Goal: Find specific page/section: Find specific page/section

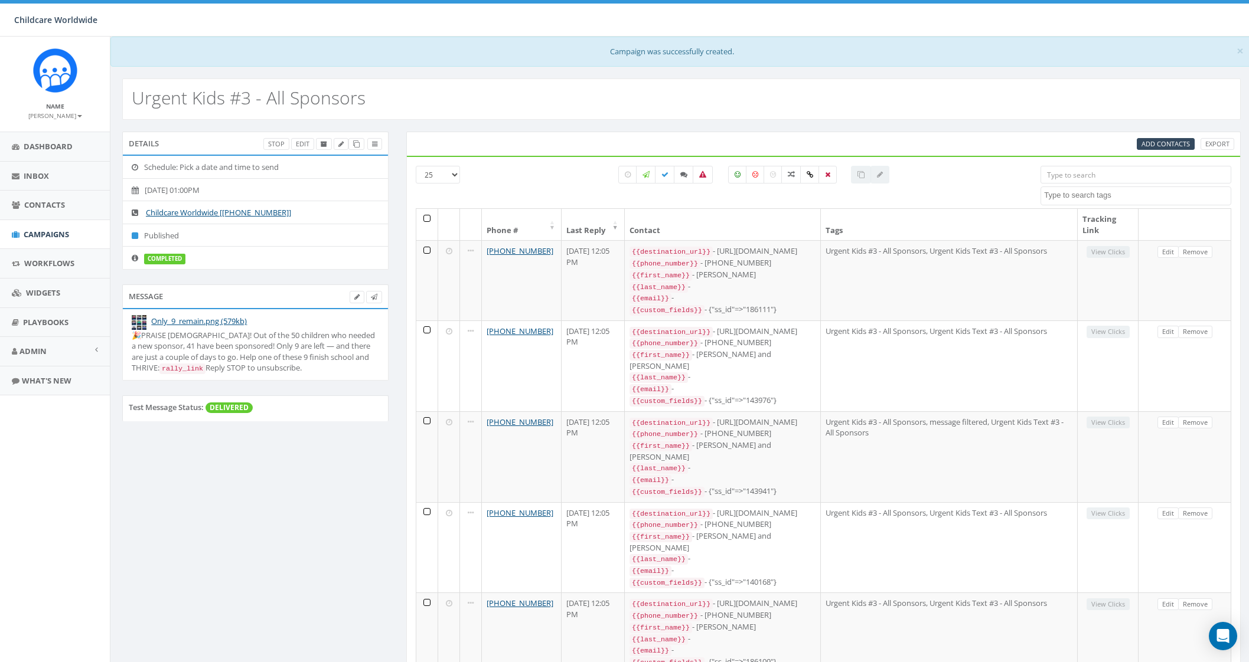
select select
click at [49, 229] on span "Campaigns" at bounding box center [46, 234] width 45 height 11
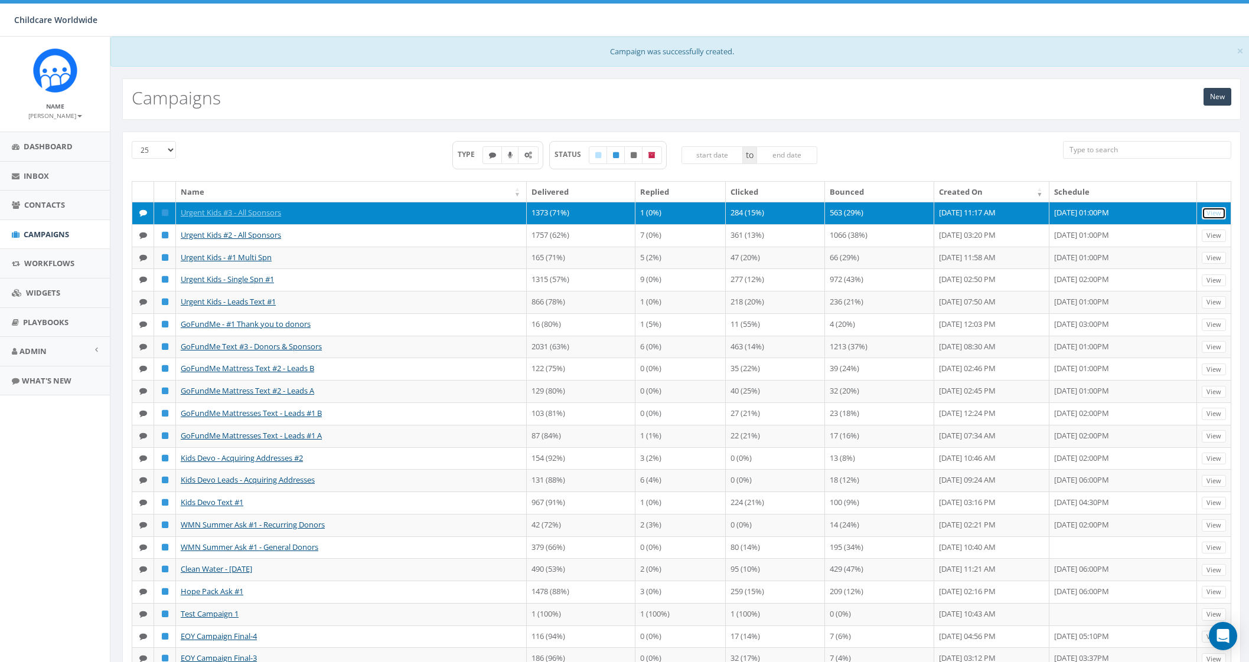
click at [1224, 213] on link "View" at bounding box center [1213, 213] width 24 height 12
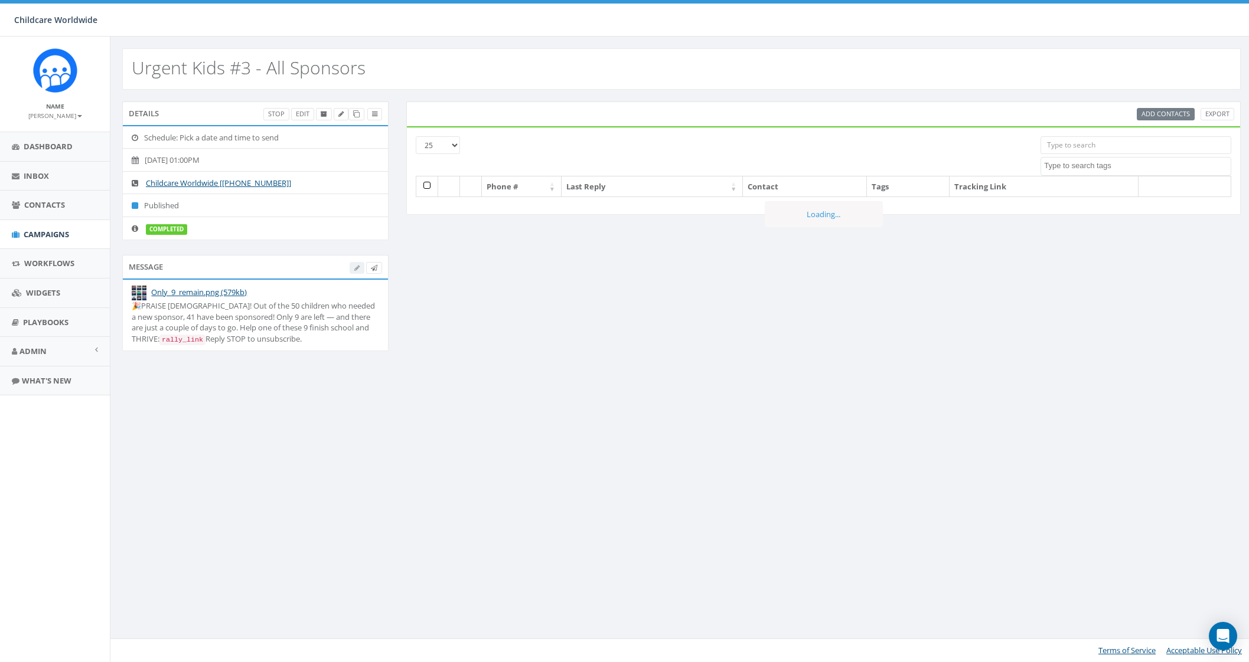
select select
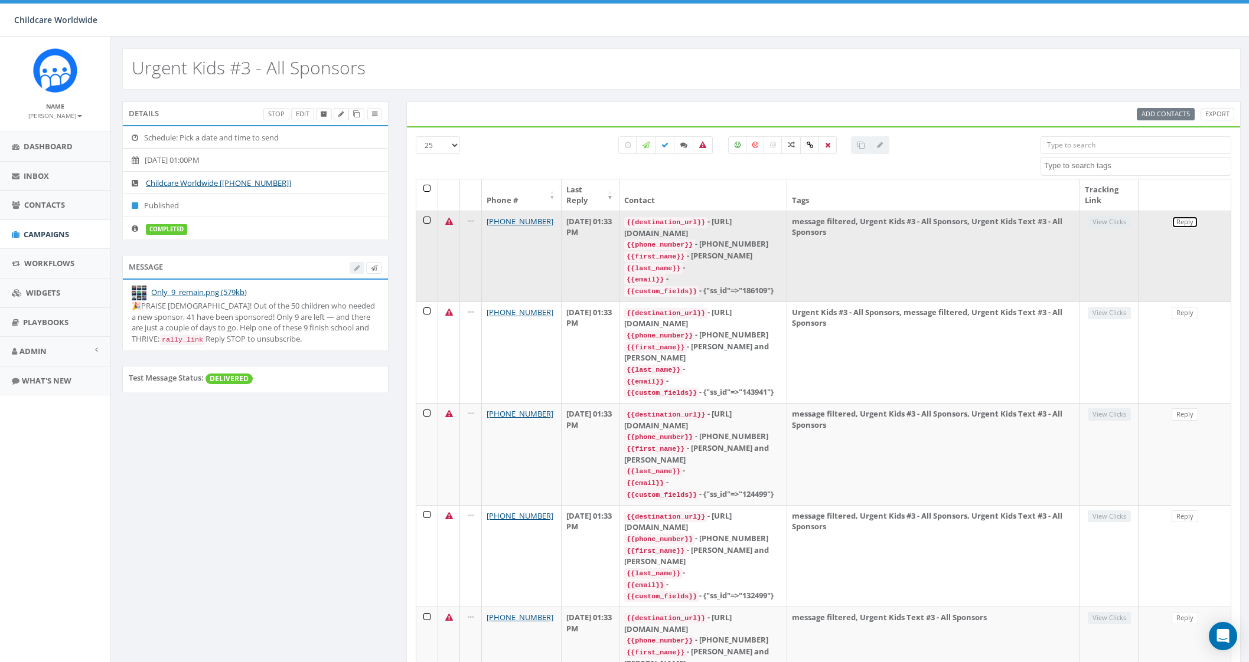
click at [1192, 225] on link "Reply" at bounding box center [1184, 222] width 27 height 12
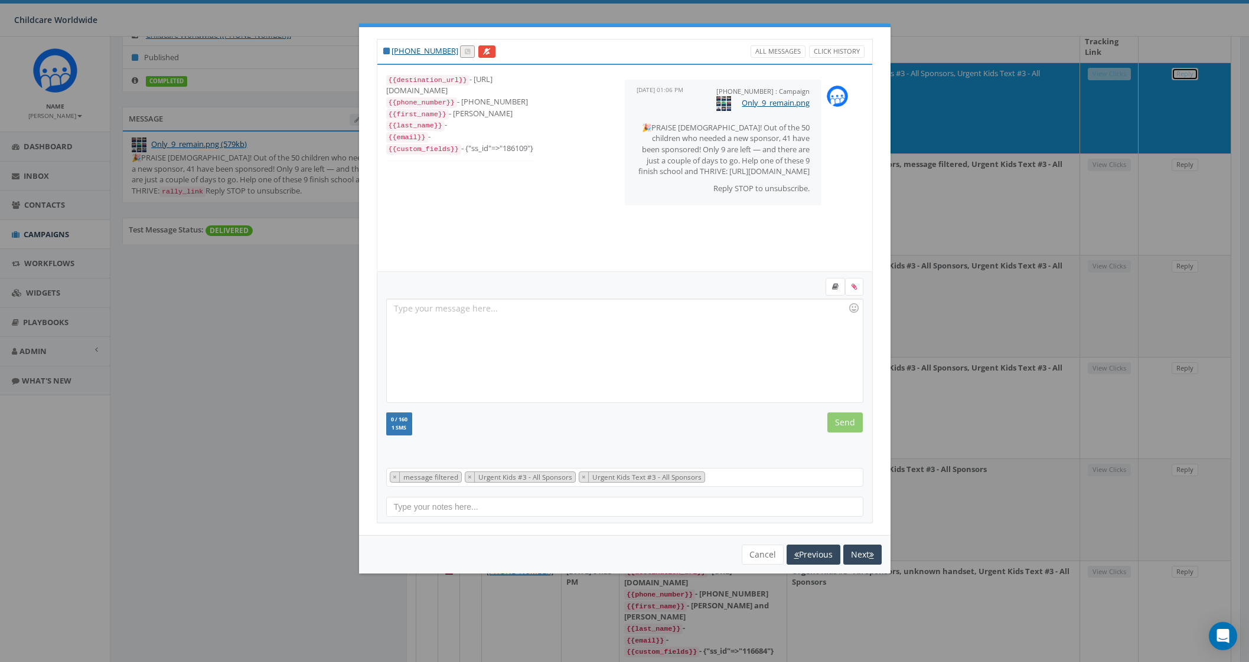
scroll to position [147, 0]
click at [662, 231] on div "+13605486838 : Campaign September 29, 2025 01:06 PM Only_9_remain.png 🎉PRAISE G…" at bounding box center [707, 168] width 330 height 207
drag, startPoint x: 858, startPoint y: 551, endPoint x: 840, endPoint y: 556, distance: 19.1
click at [858, 553] on button "Next" at bounding box center [862, 555] width 38 height 20
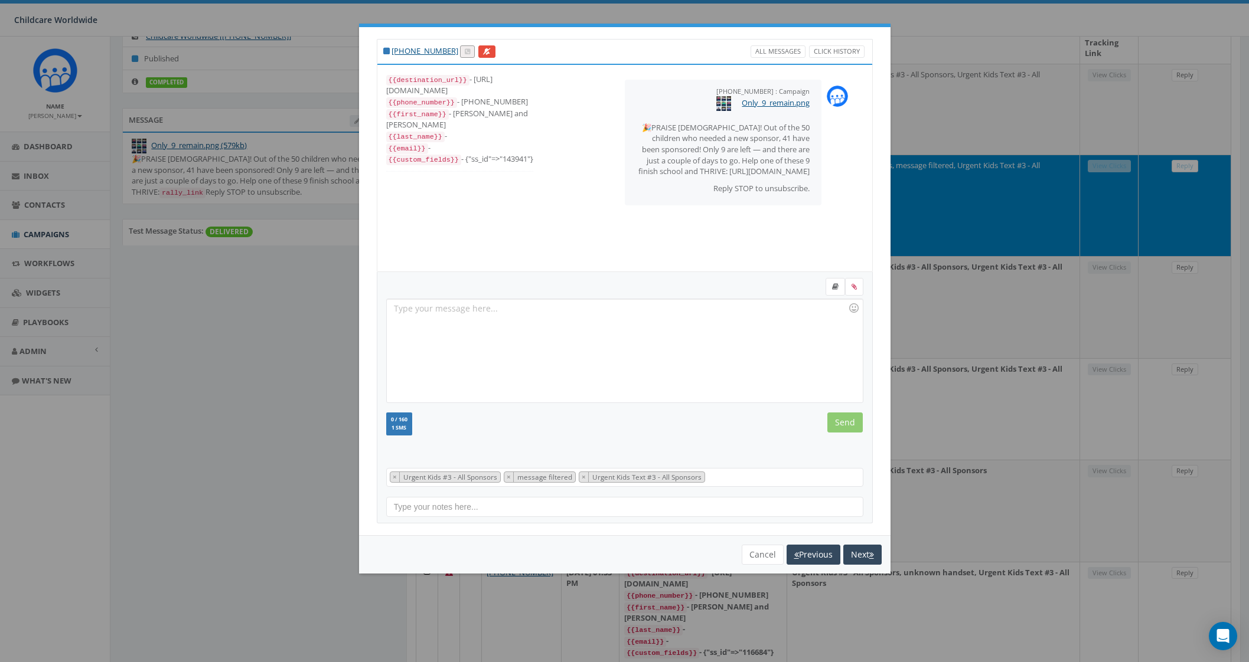
scroll to position [24, 0]
click at [815, 556] on button "Previous" at bounding box center [813, 555] width 54 height 20
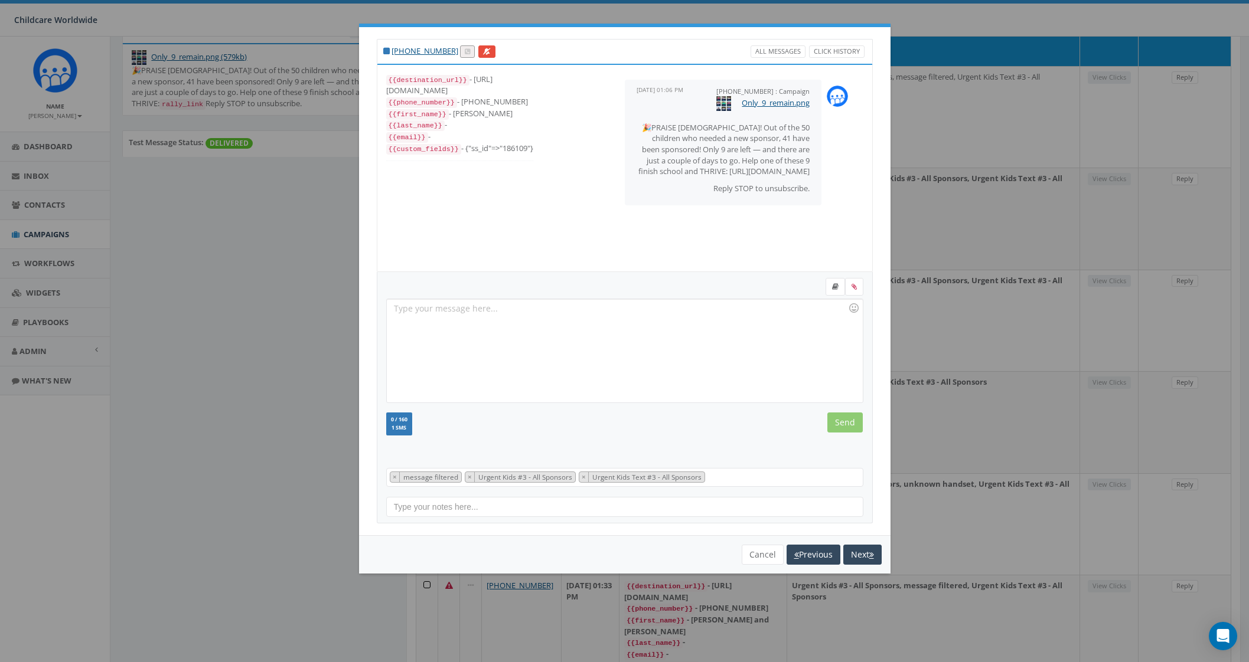
scroll to position [221, 0]
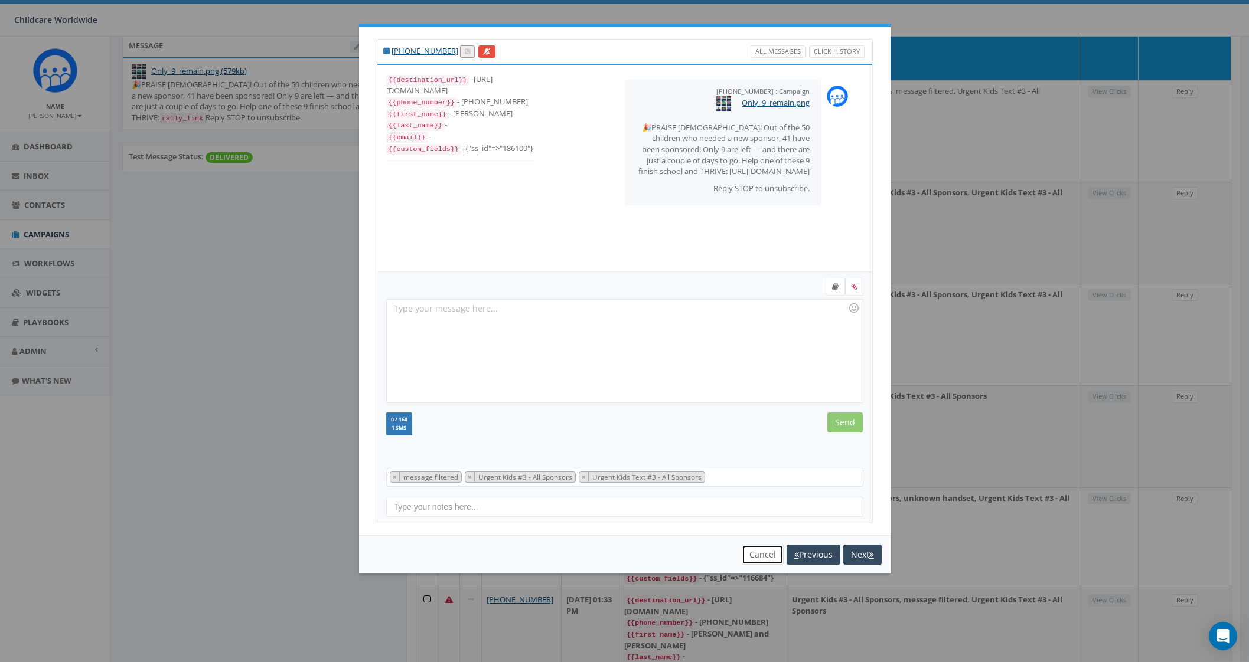
click at [753, 553] on button "Cancel" at bounding box center [763, 555] width 42 height 20
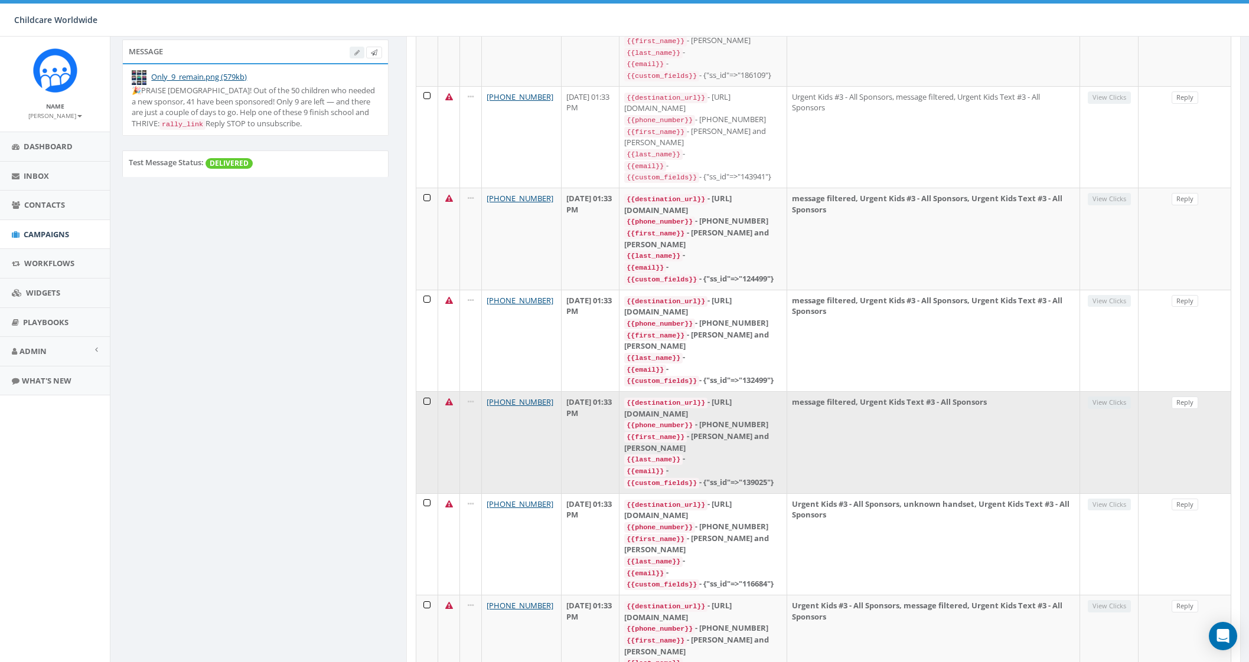
scroll to position [0, 0]
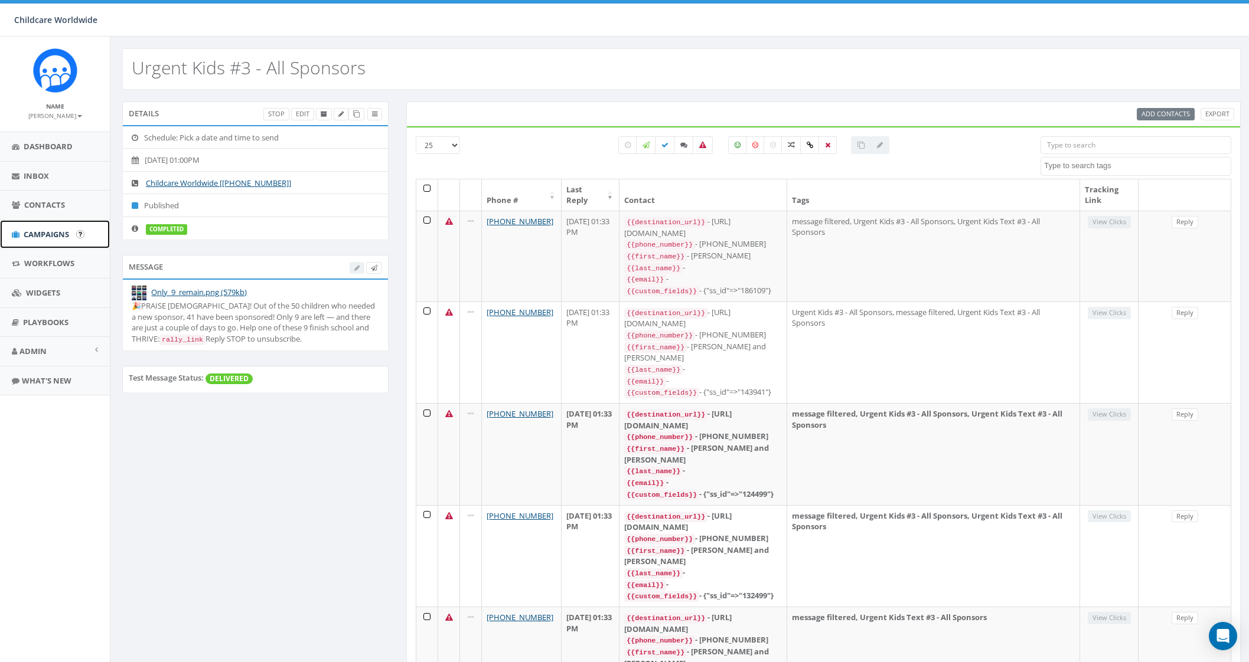
click at [58, 232] on span "Campaigns" at bounding box center [46, 234] width 45 height 11
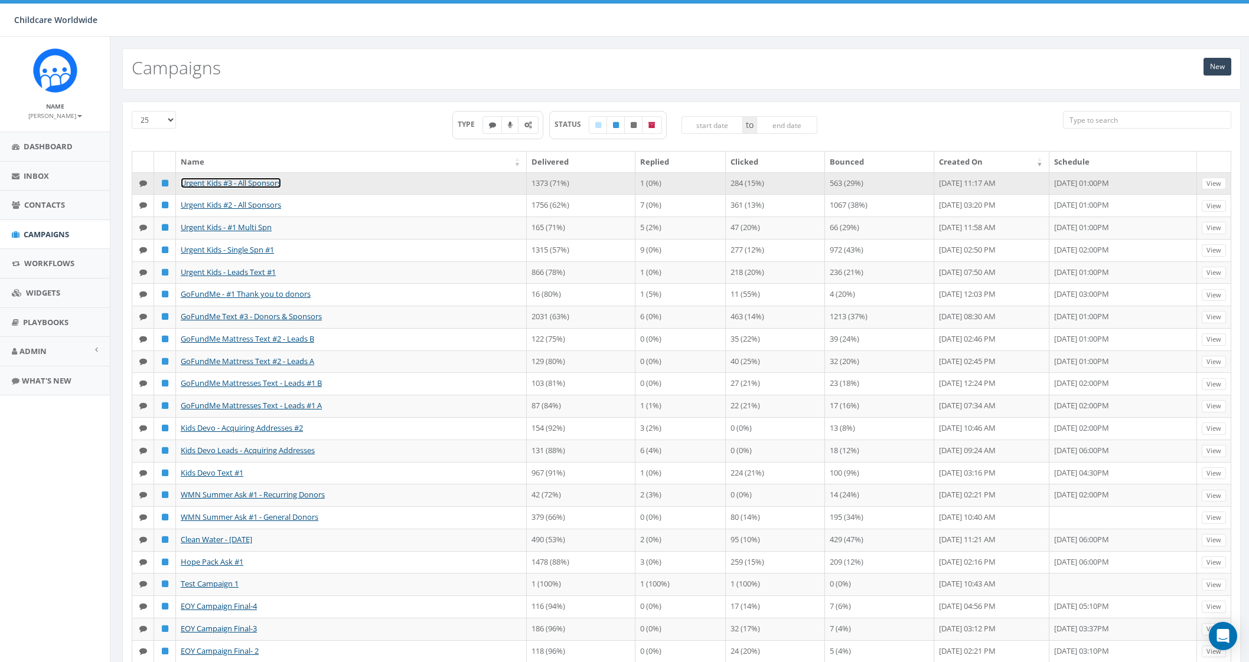
click at [210, 182] on link "Urgent Kids #3 - All Sponsors" at bounding box center [231, 183] width 100 height 11
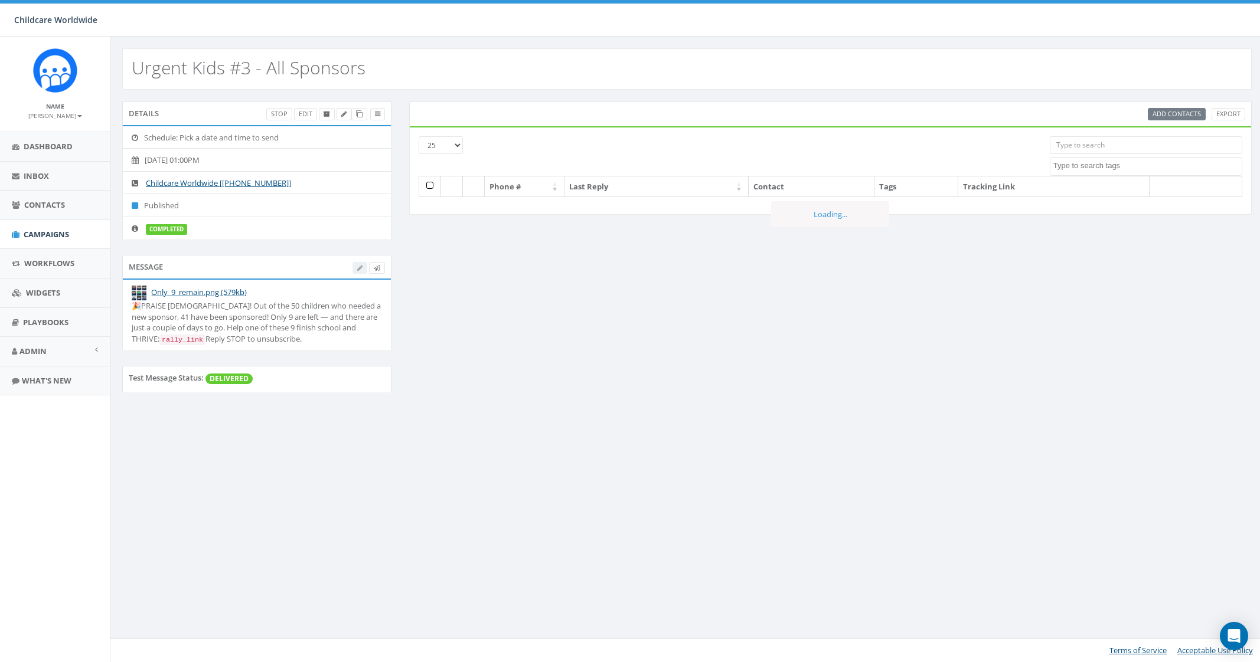
select select
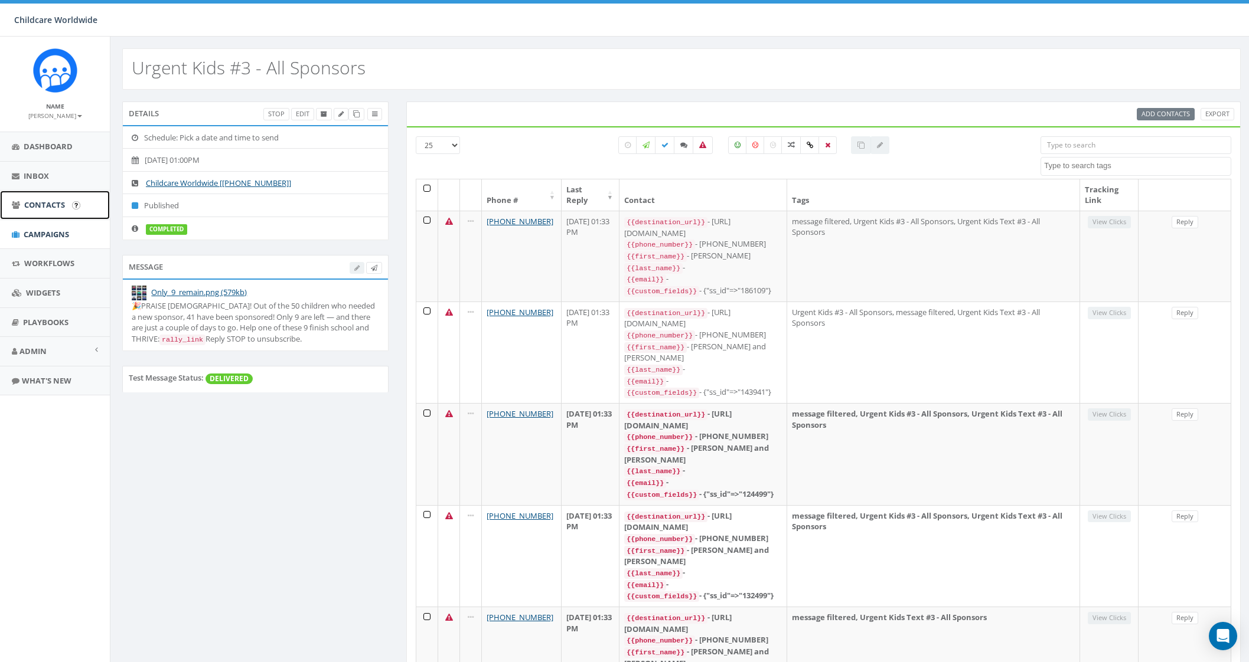
click at [57, 209] on span "Contacts" at bounding box center [44, 205] width 41 height 11
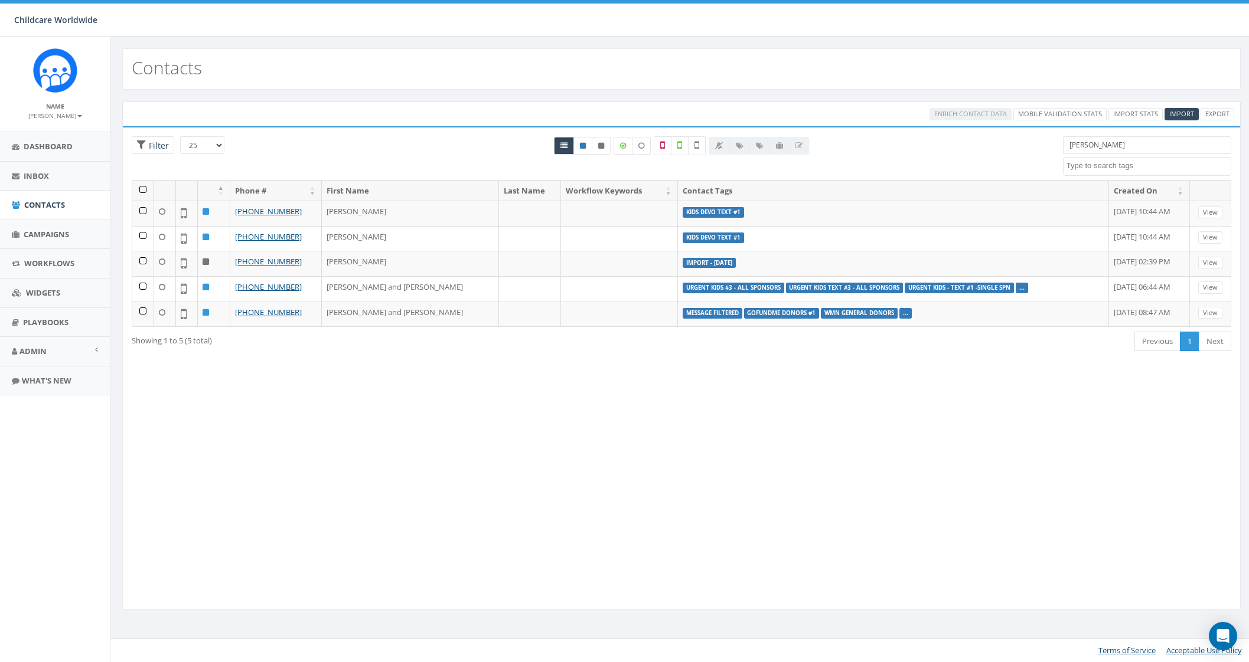
select select
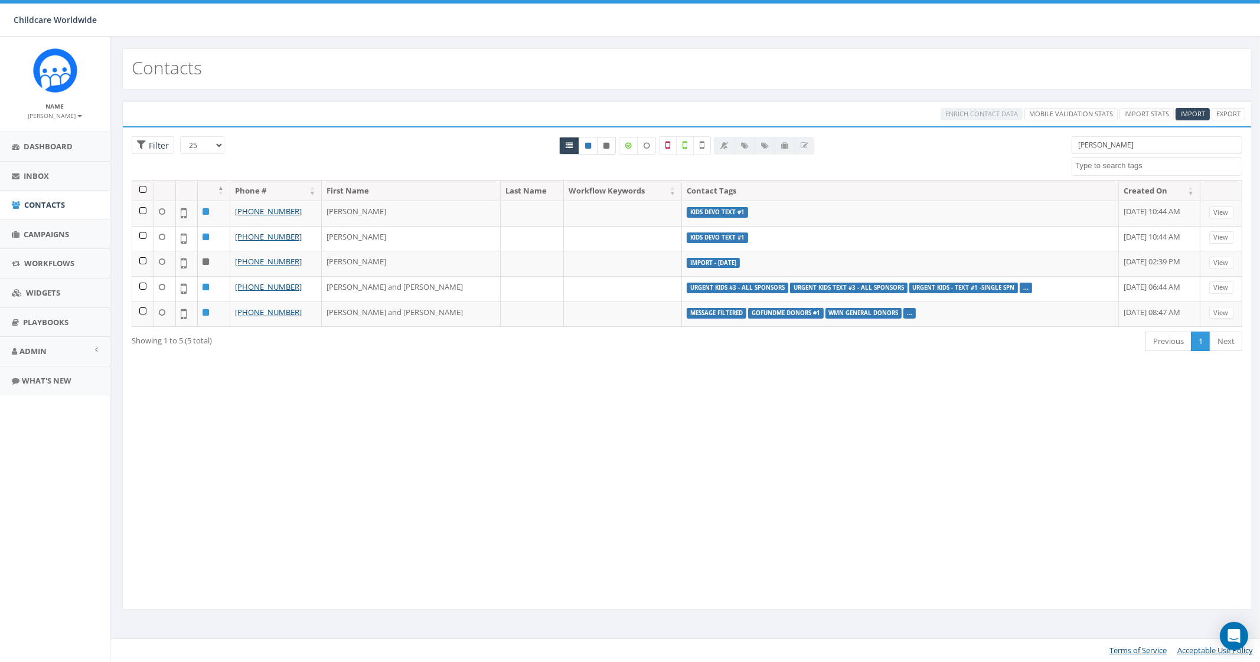
click at [609, 148] on icon at bounding box center [606, 145] width 6 height 7
radio input "true"
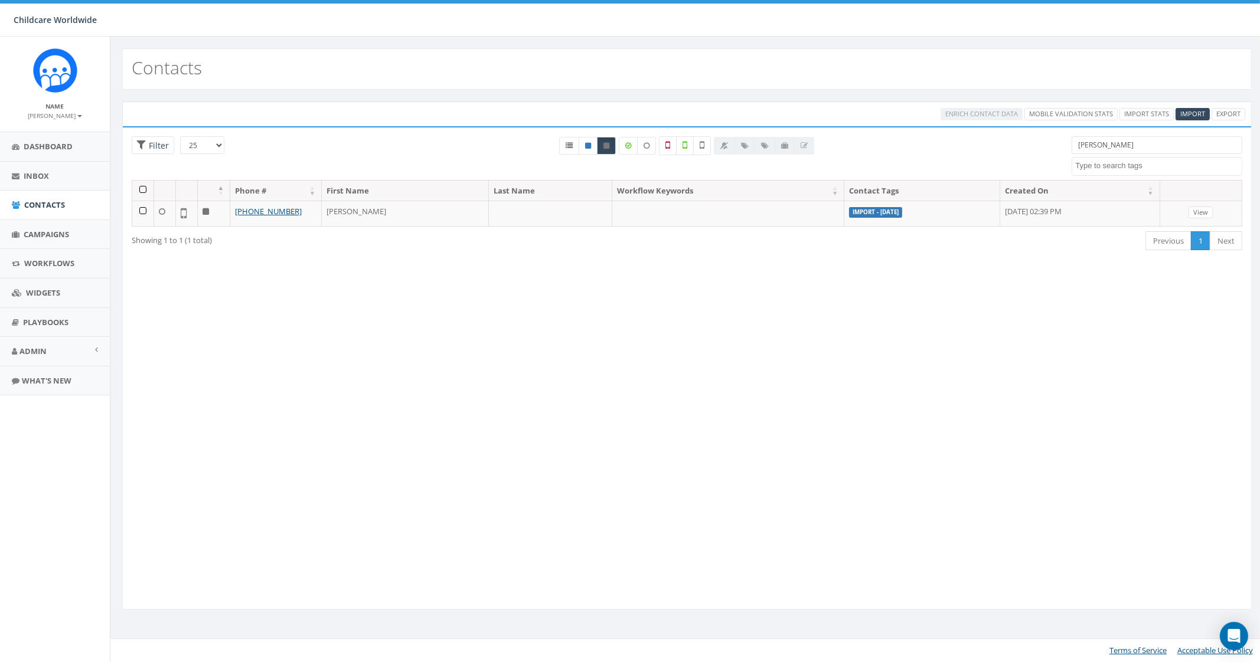
drag, startPoint x: 1138, startPoint y: 143, endPoint x: 1002, endPoint y: 140, distance: 135.8
click at [1002, 140] on div "25 50 100 Filter All 0 contact(s) on current page All 5 contact(s) filtered [PE…" at bounding box center [687, 158] width 1128 height 44
click at [585, 374] on div "Loading the filters, please wait!! Phone Number is is not First Name is is not …" at bounding box center [686, 368] width 1129 height 484
click at [611, 143] on link at bounding box center [606, 146] width 19 height 18
click at [1136, 143] on input "[PERSON_NAME]" at bounding box center [1157, 145] width 170 height 18
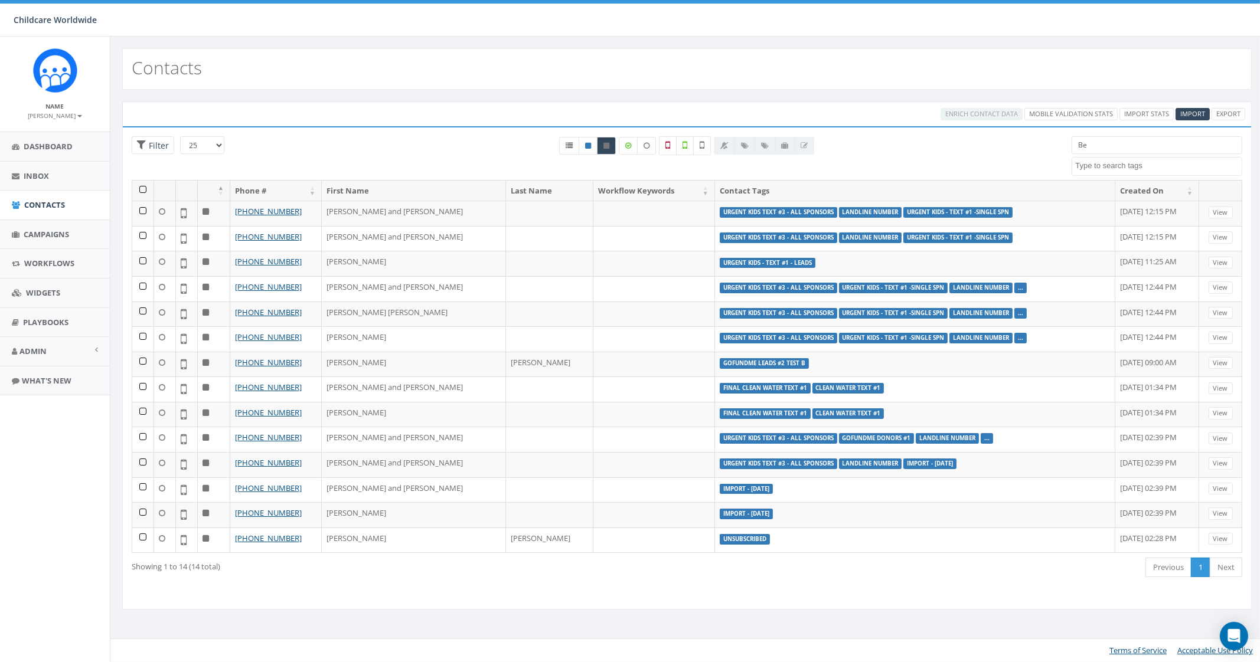
type input "B"
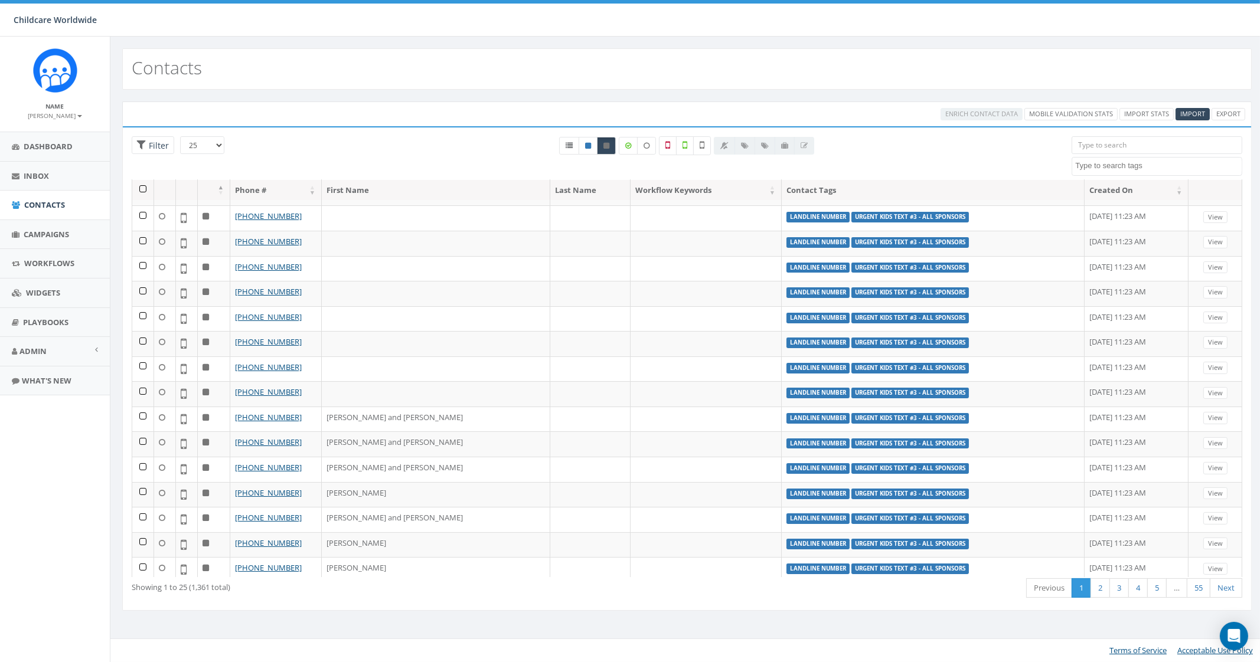
scroll to position [236, 0]
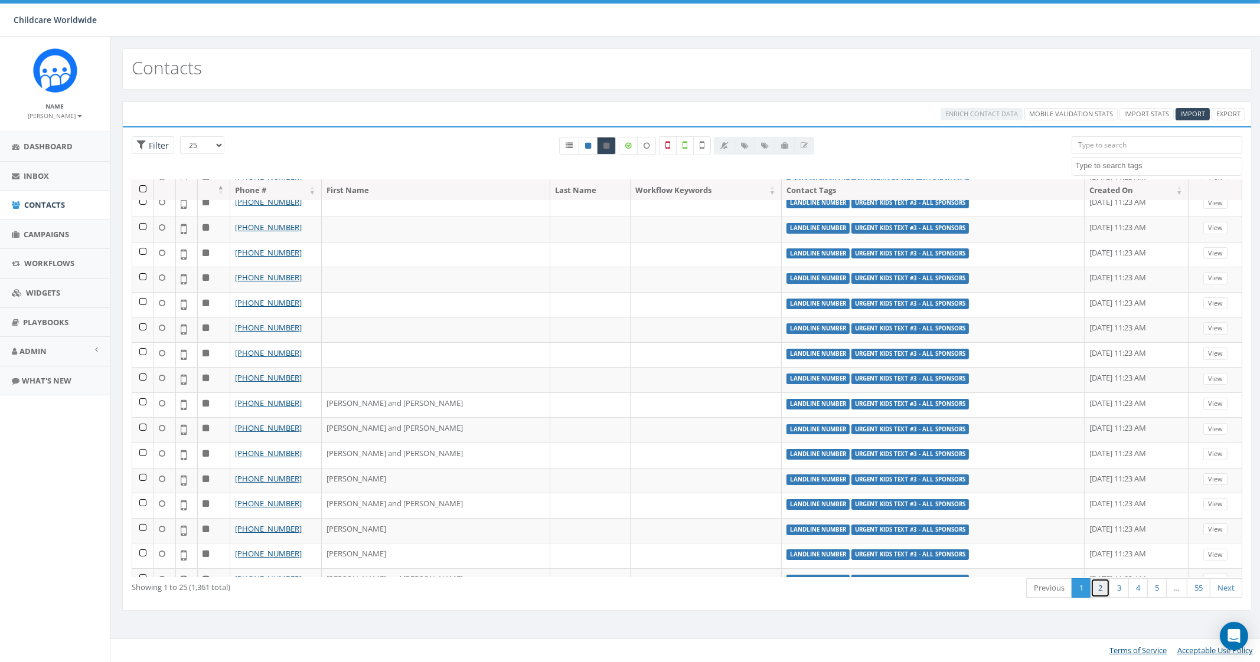
click at [1102, 584] on link "2" at bounding box center [1099, 588] width 19 height 19
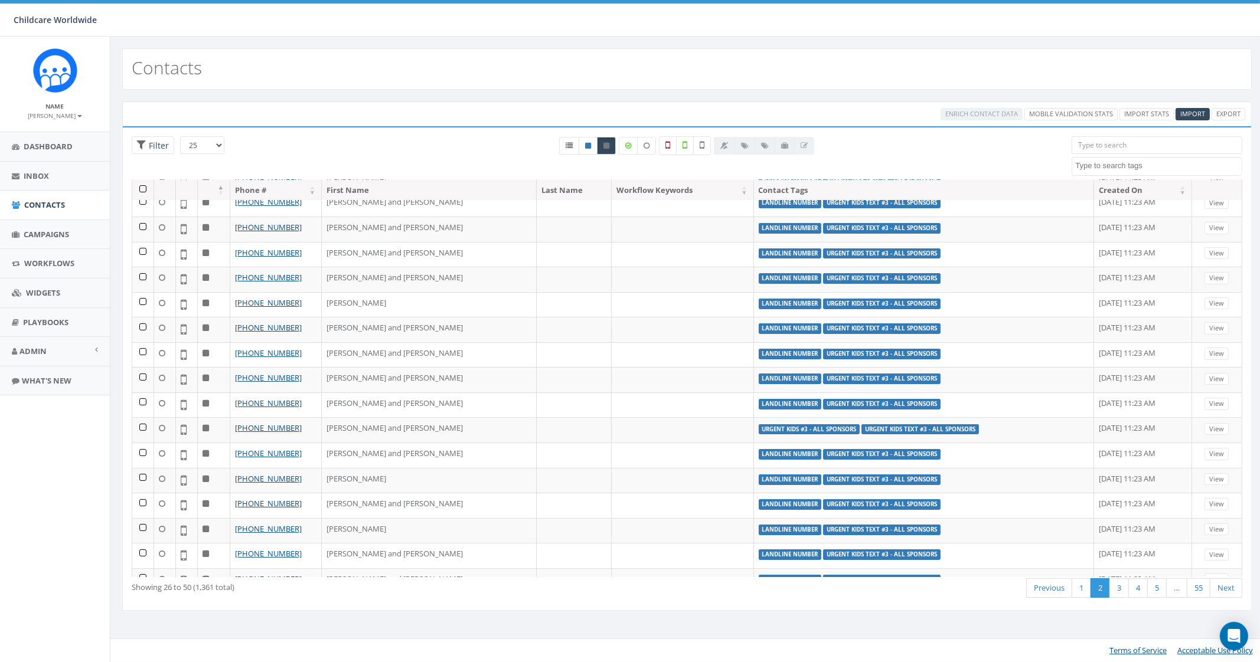
click at [1098, 151] on input "search" at bounding box center [1157, 145] width 170 height 18
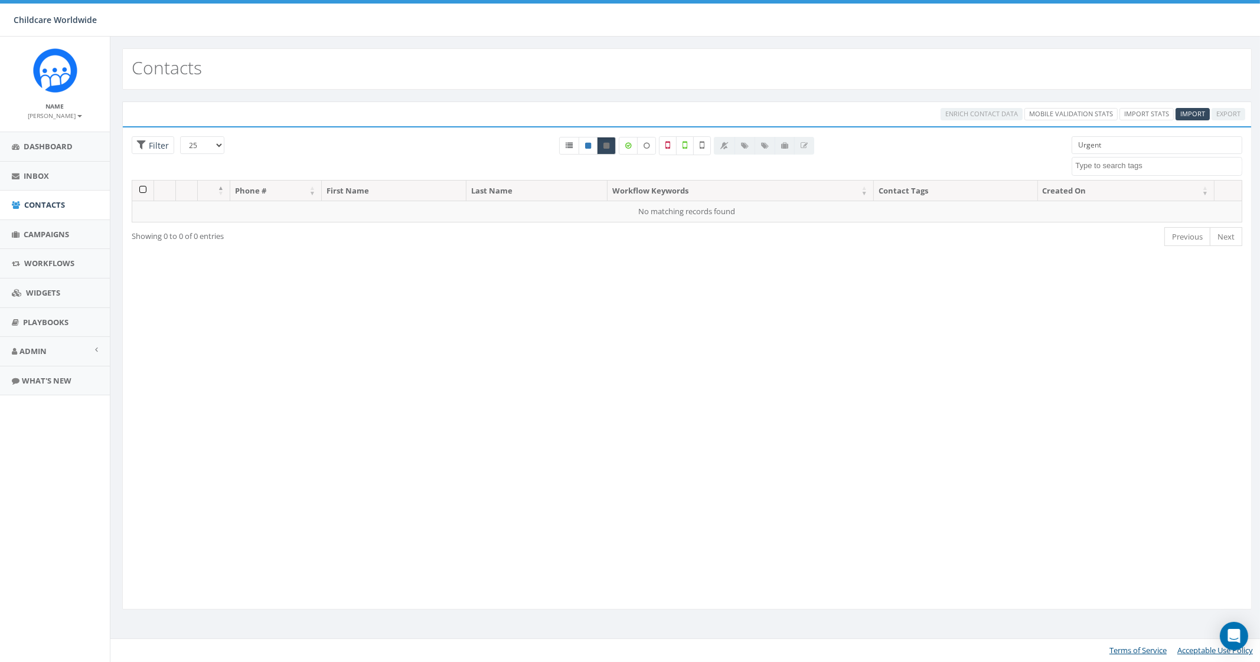
scroll to position [0, 0]
click at [1145, 165] on textarea "Search" at bounding box center [1158, 166] width 166 height 11
click at [1125, 138] on input "Urgent" at bounding box center [1157, 145] width 170 height 18
type input "U"
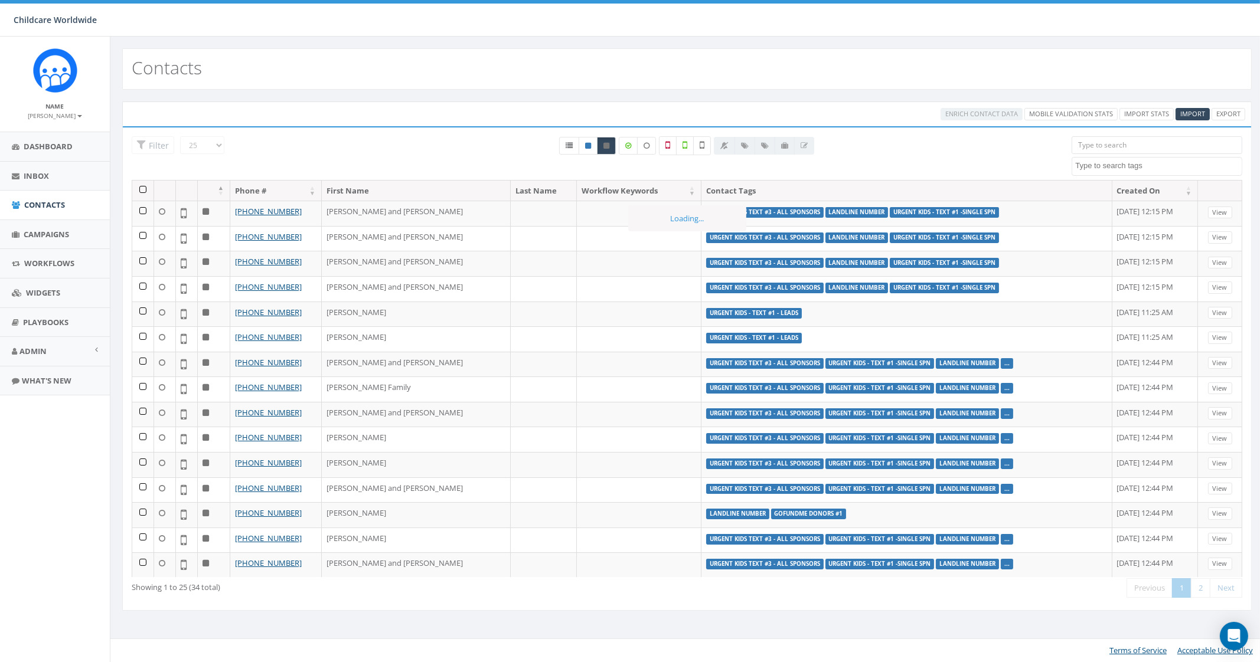
click at [1144, 165] on textarea "Search" at bounding box center [1158, 166] width 166 height 11
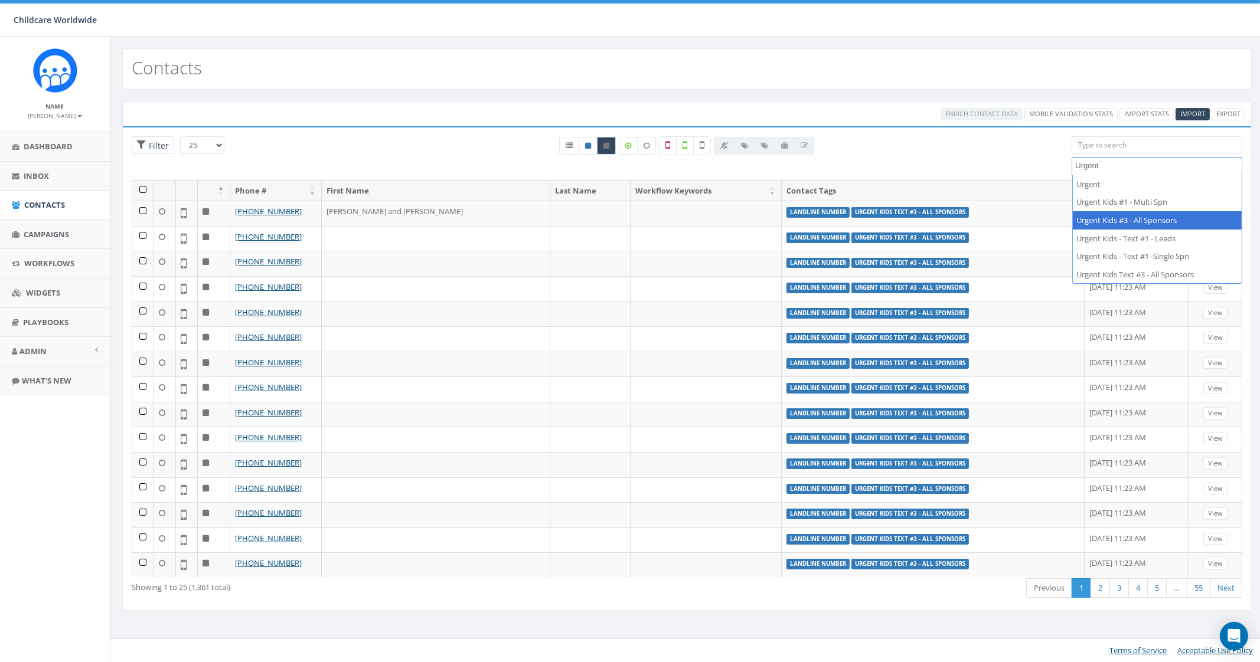
type textarea "Urgent"
select select "Urgent Kids #3 - All Sponsors"
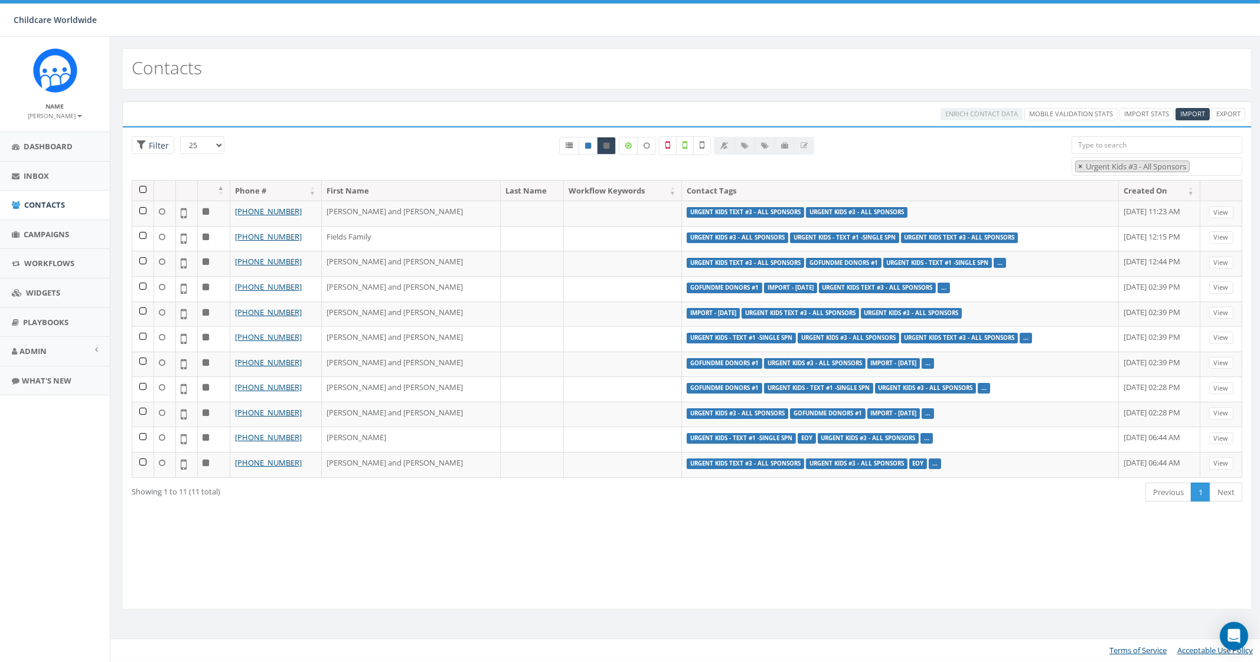
click at [1078, 164] on span "×" at bounding box center [1080, 166] width 4 height 11
select select
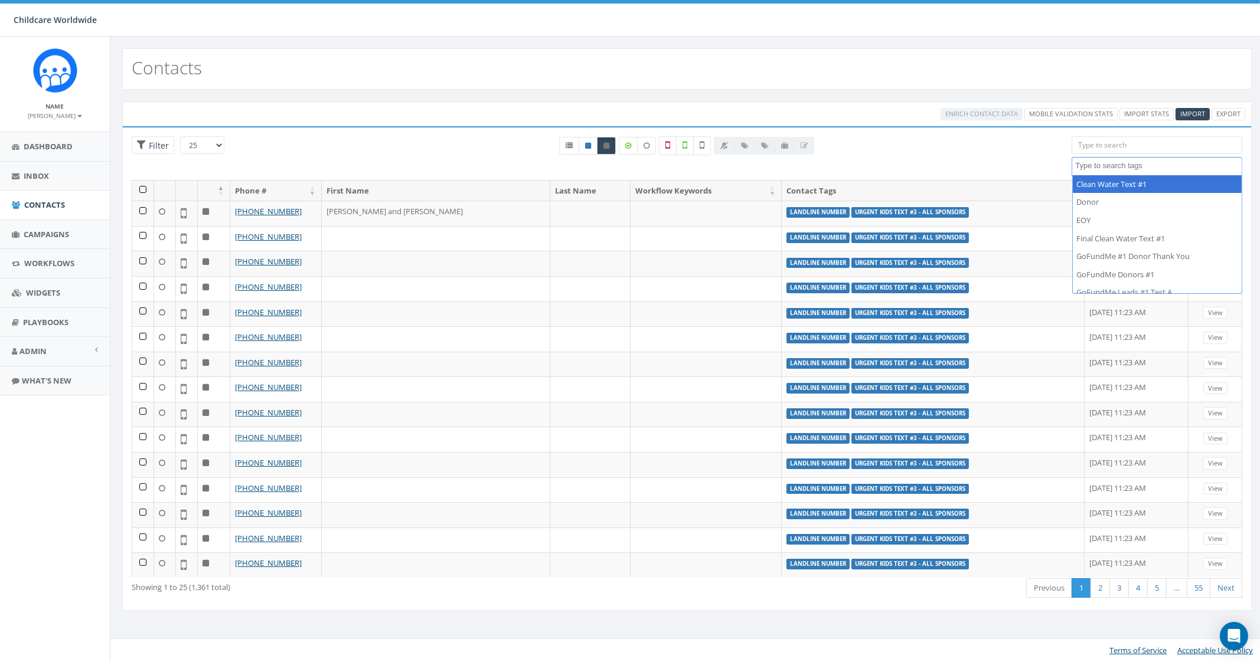
click at [939, 136] on div "All 0 contact(s) on current page All 11 contact(s) filtered" at bounding box center [687, 158] width 752 height 44
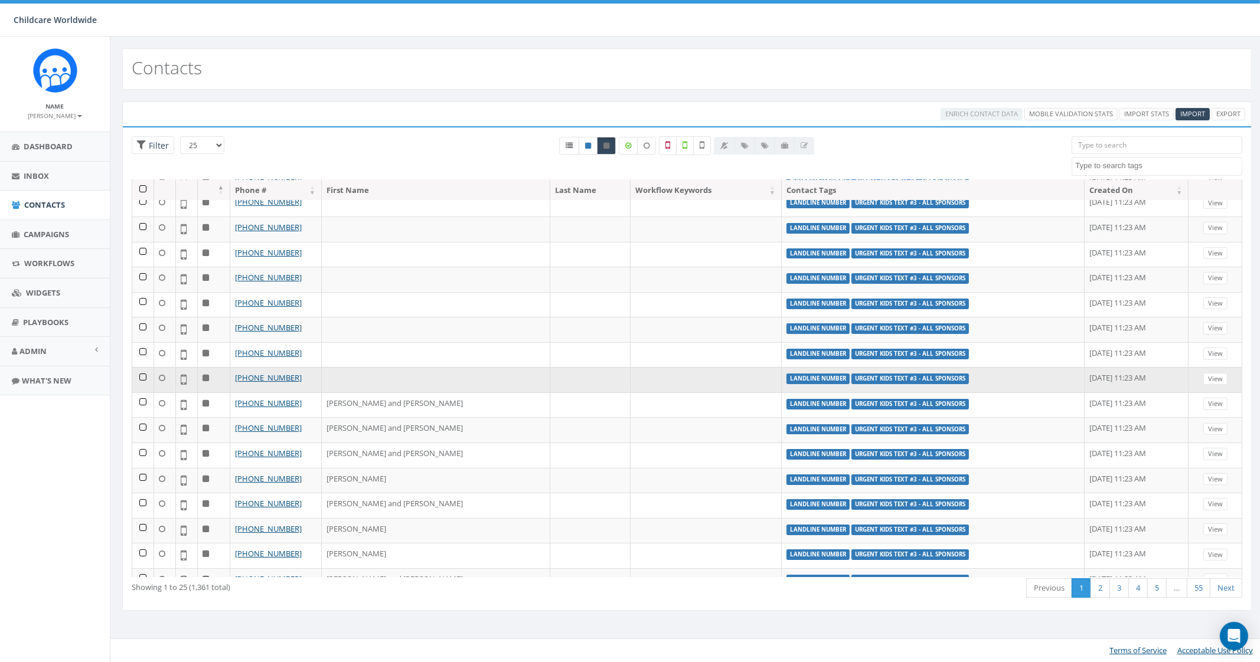
scroll to position [0, 0]
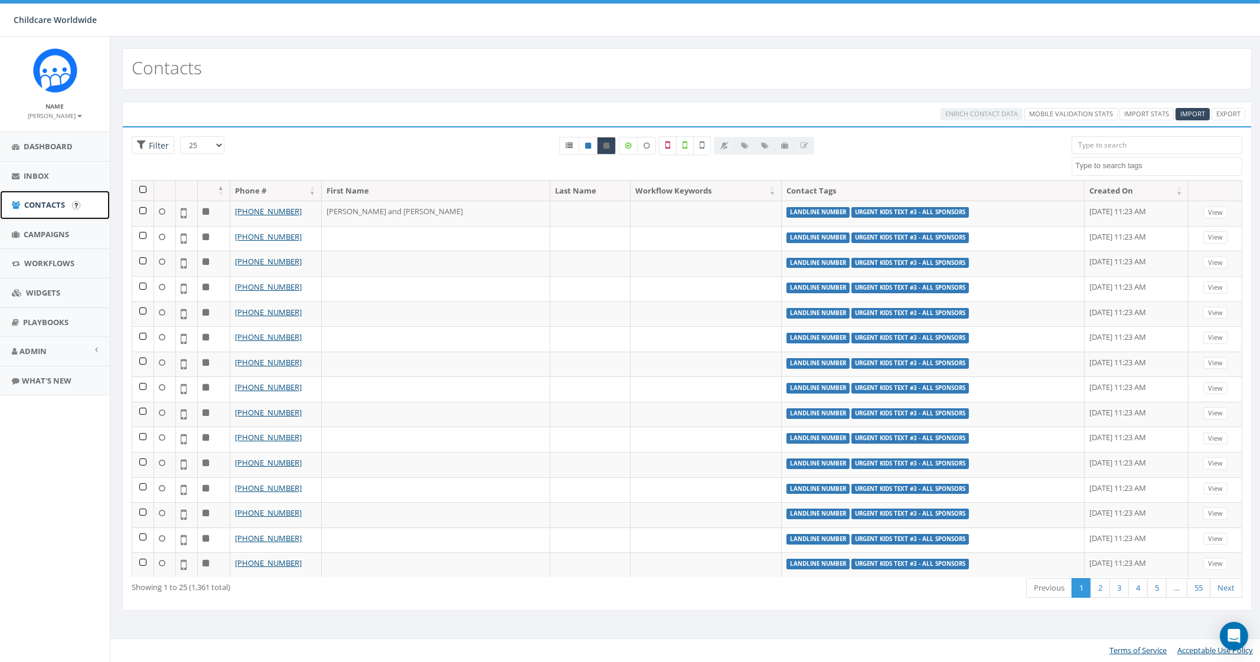
click at [56, 205] on span "Contacts" at bounding box center [44, 205] width 41 height 11
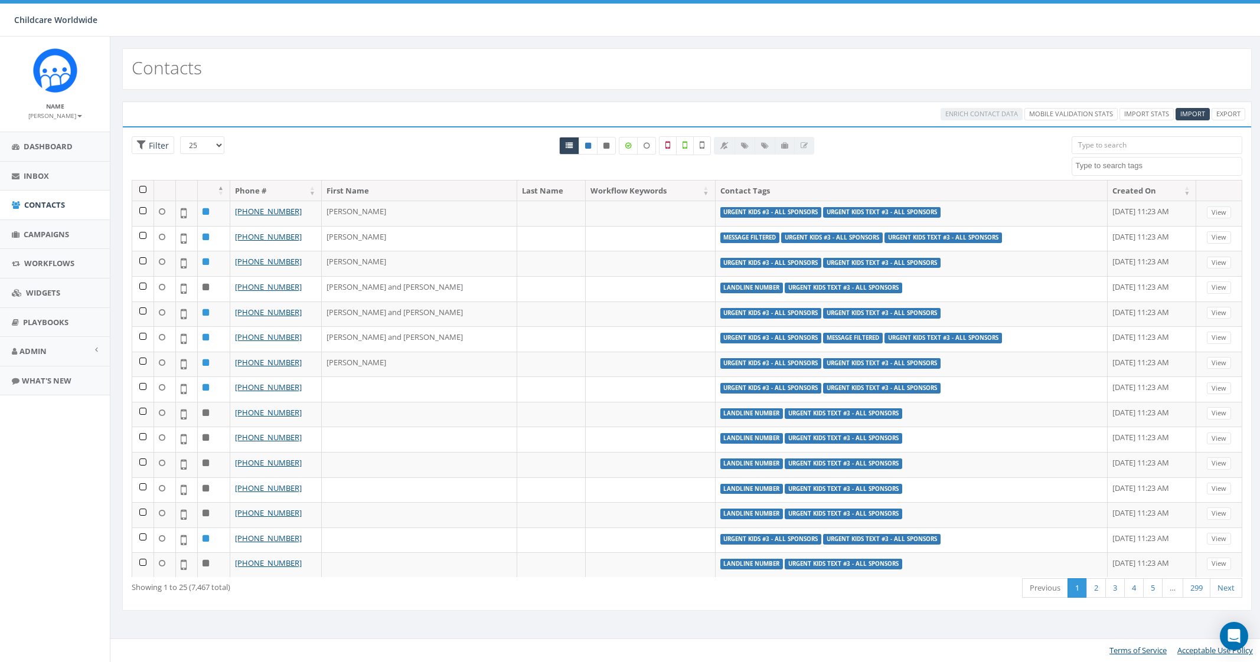
select select
